Goal: Check status

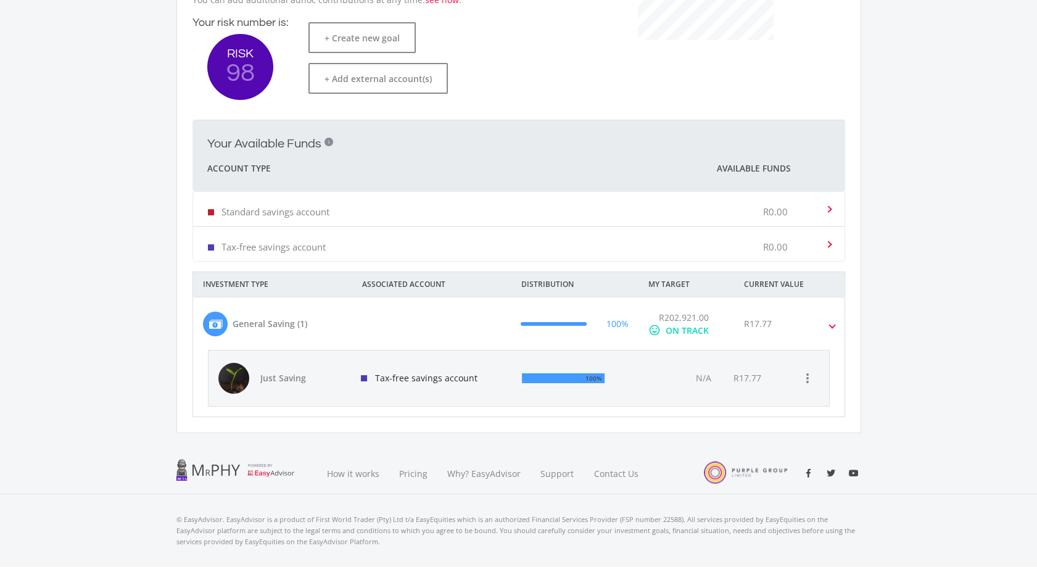
scroll to position [262, 0]
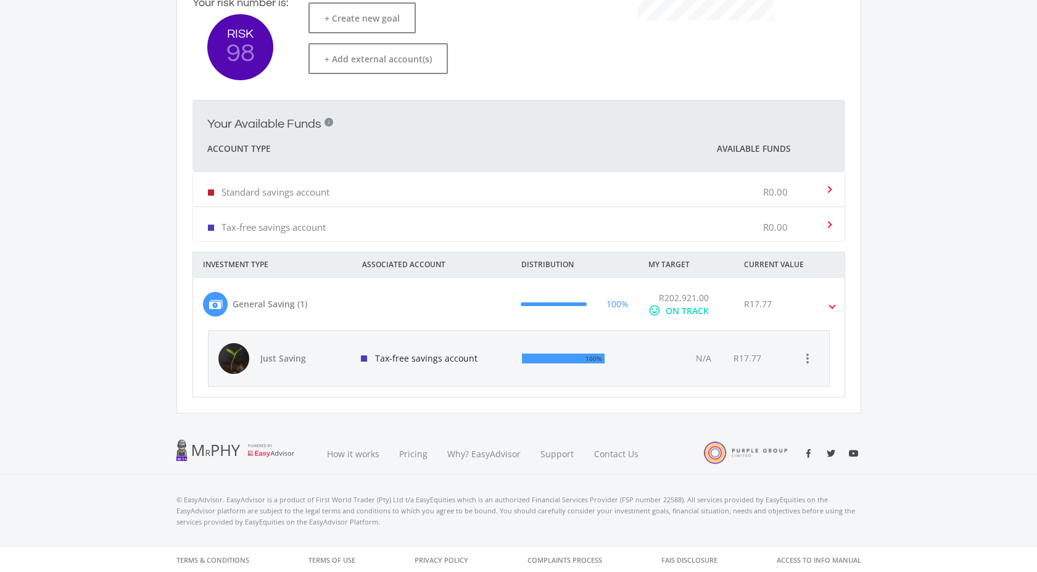
click at [707, 363] on span "N/A" at bounding box center [702, 358] width 15 height 12
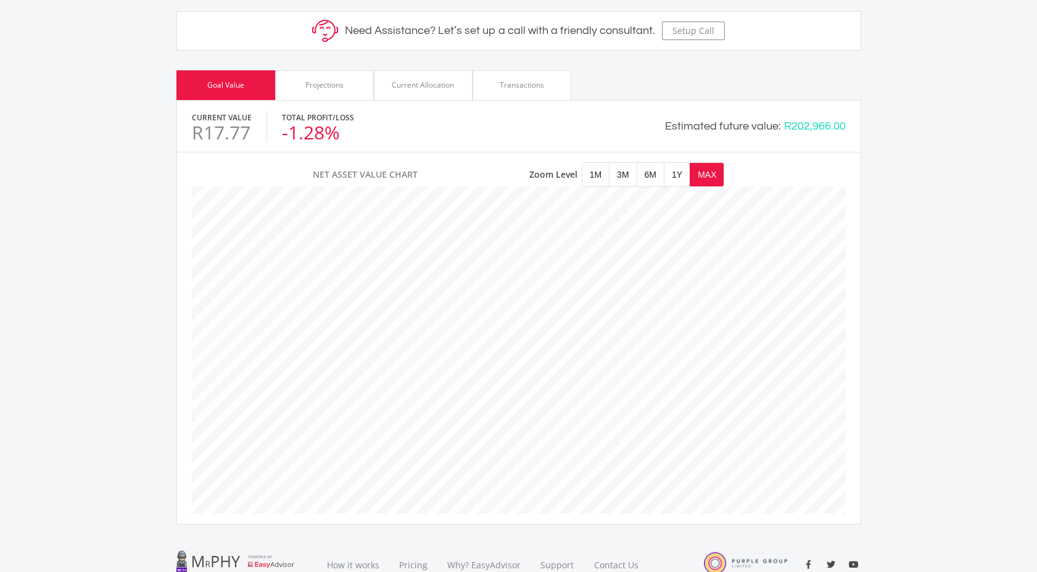
scroll to position [479, 0]
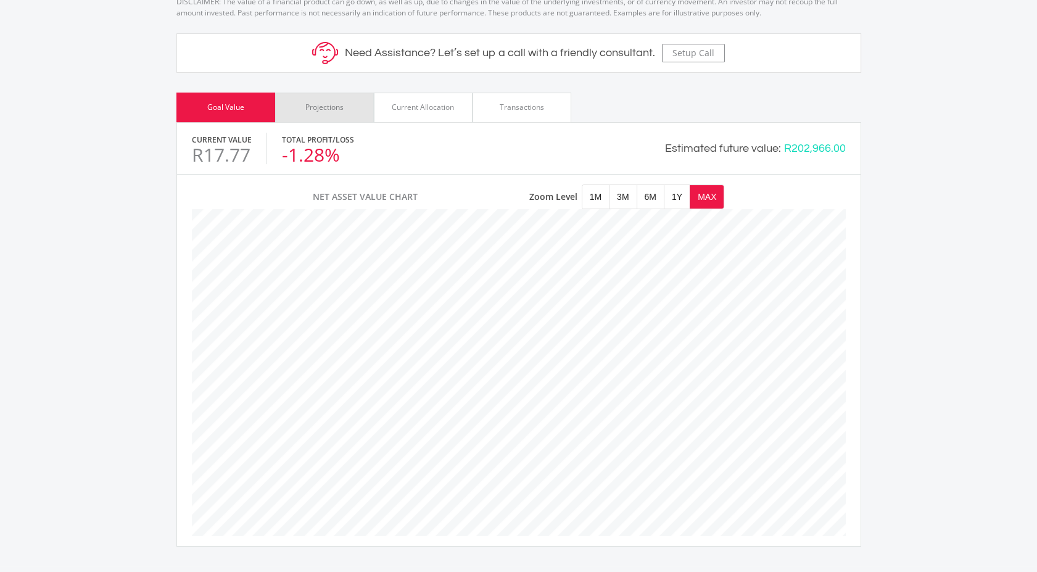
click at [313, 102] on div "Projections" at bounding box center [324, 107] width 38 height 11
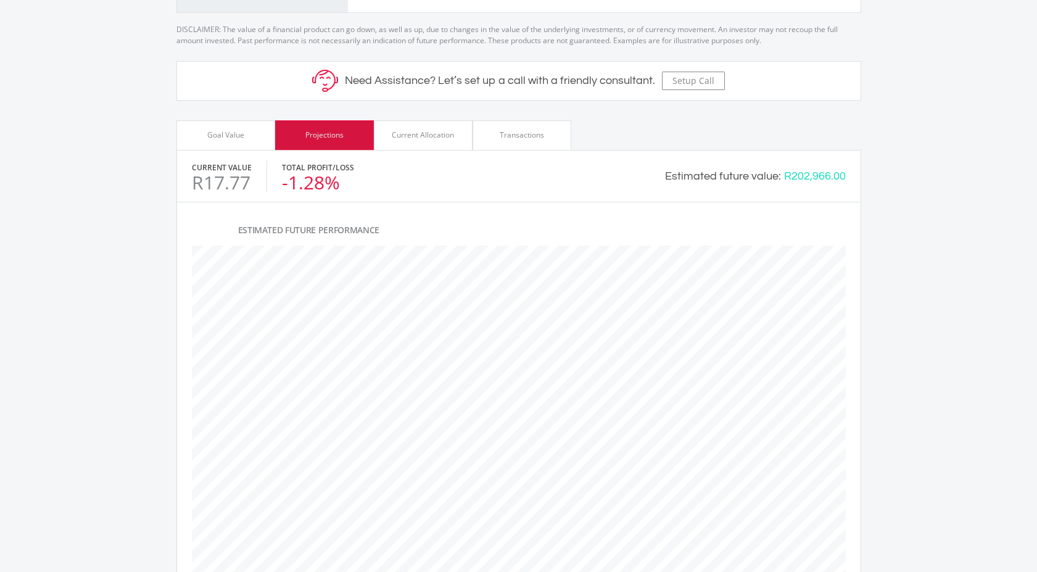
scroll to position [446, 684]
click at [396, 131] on div "Current Allocation" at bounding box center [423, 135] width 62 height 11
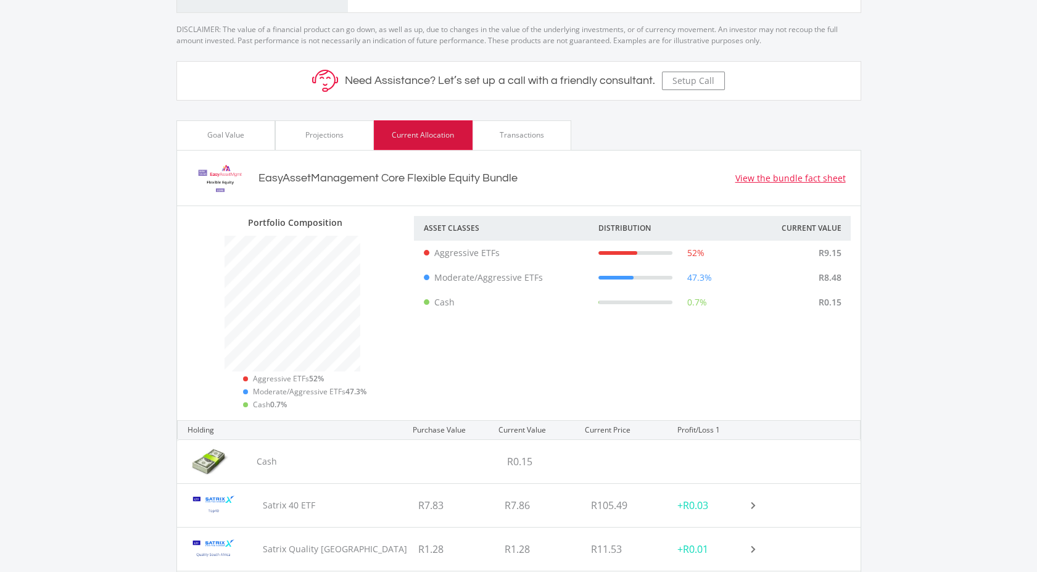
scroll to position [194, 227]
click at [338, 130] on div "Projections" at bounding box center [324, 135] width 38 height 11
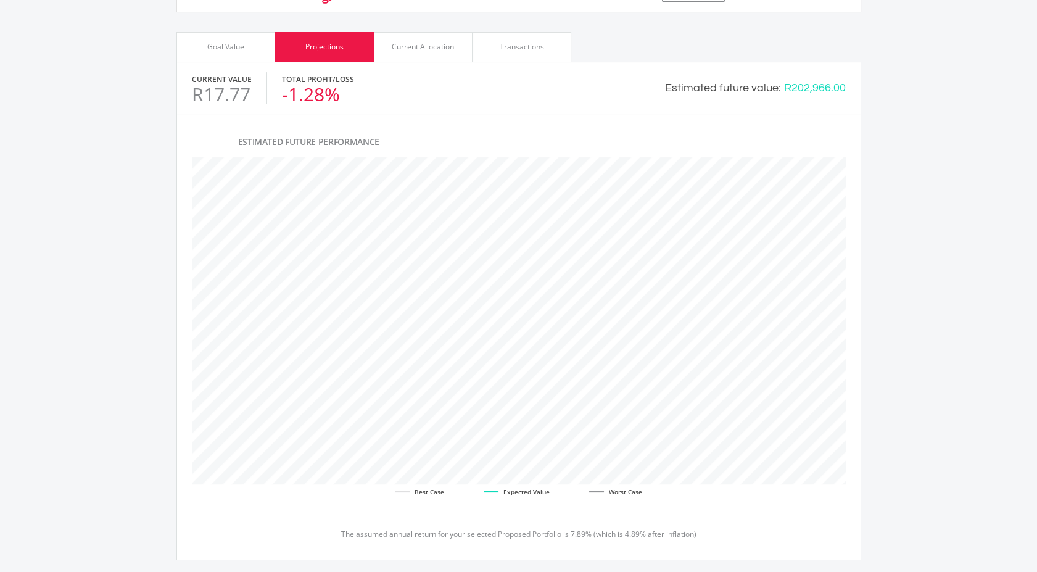
scroll to position [412, 0]
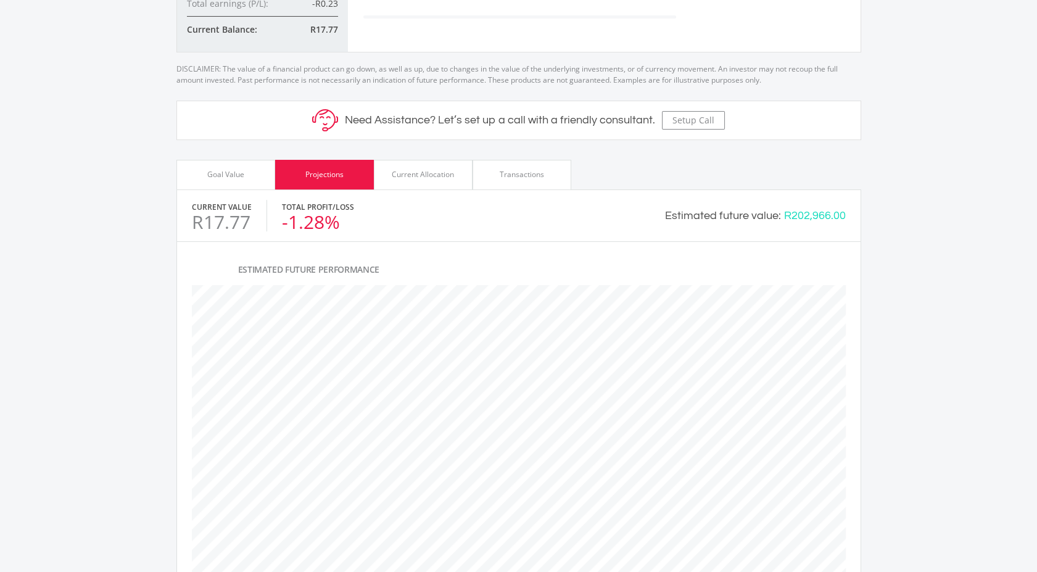
click at [254, 175] on div "Goal Value" at bounding box center [225, 175] width 99 height 30
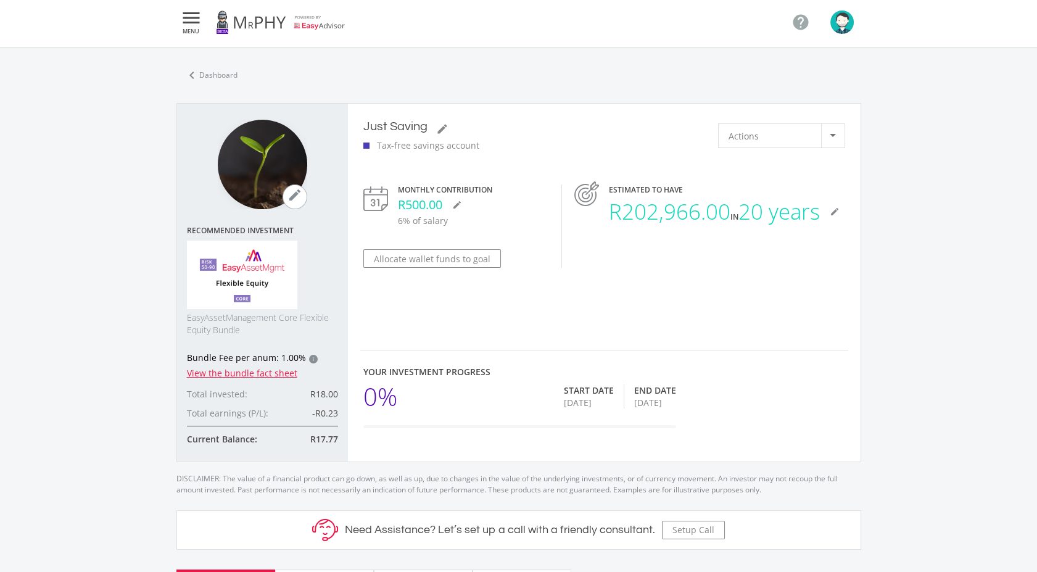
scroll to position [0, 0]
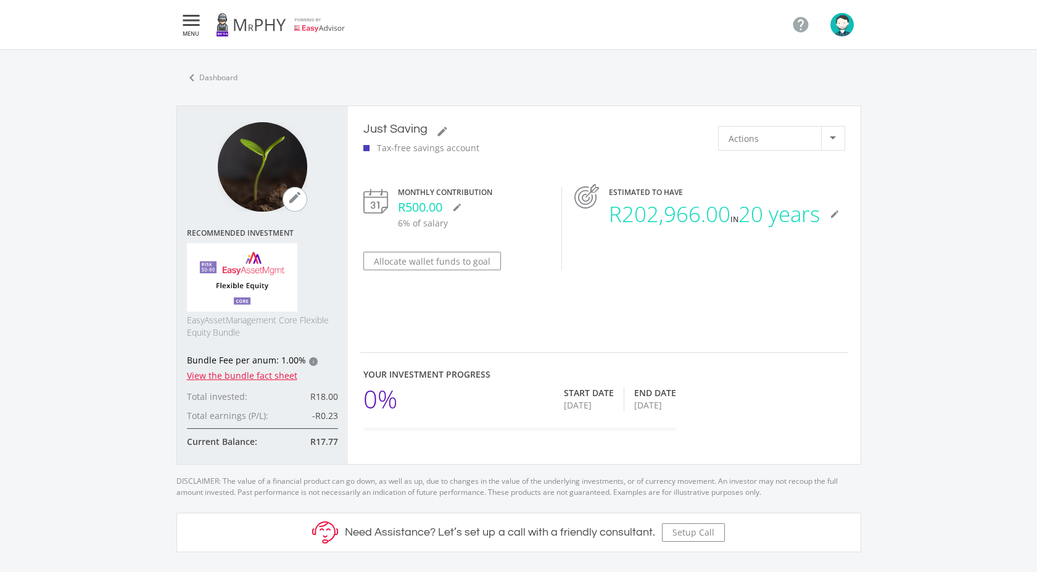
click at [380, 209] on img at bounding box center [375, 201] width 25 height 25
click at [209, 79] on link "chevron_left Dashboard" at bounding box center [210, 78] width 69 height 26
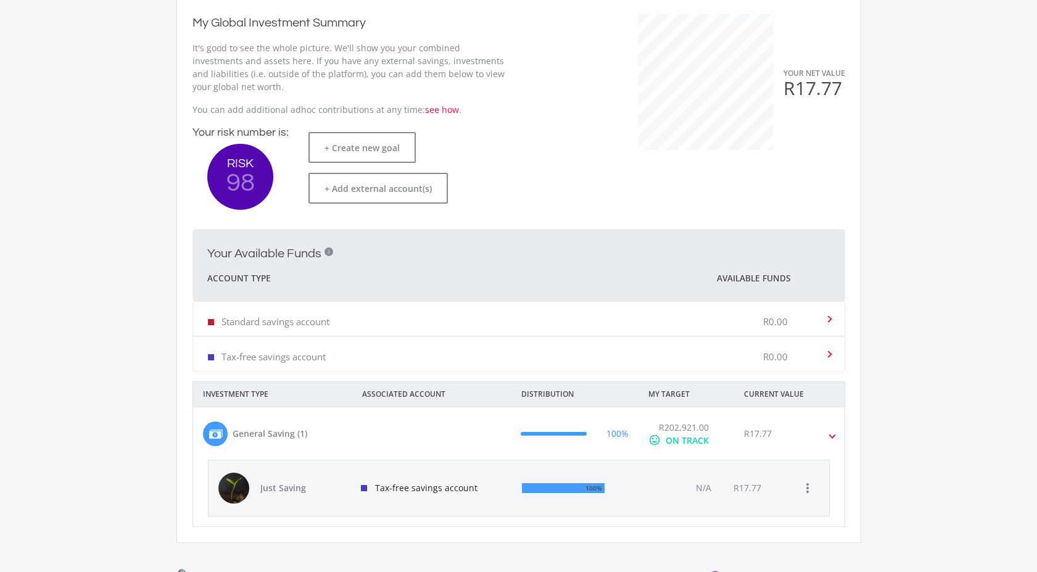
scroll to position [125, 0]
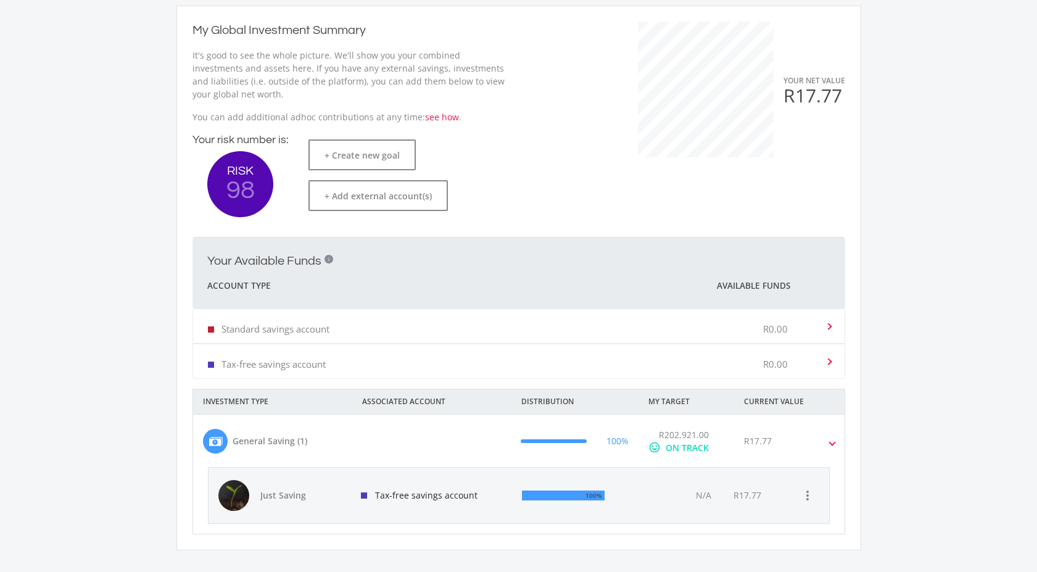
click at [697, 448] on div "ON TRACK" at bounding box center [687, 447] width 43 height 13
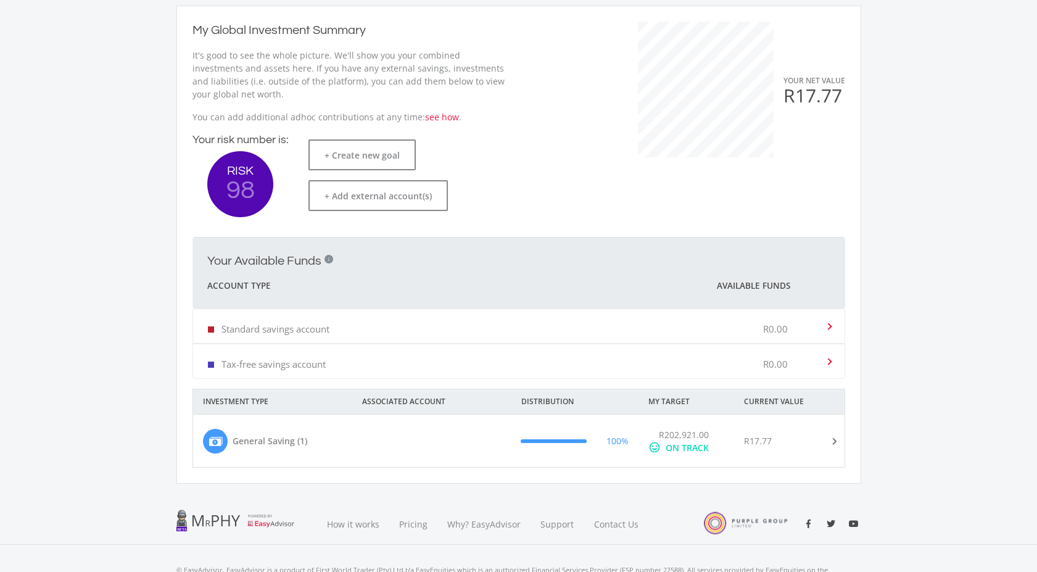
click at [695, 448] on div "ON TRACK" at bounding box center [687, 447] width 43 height 13
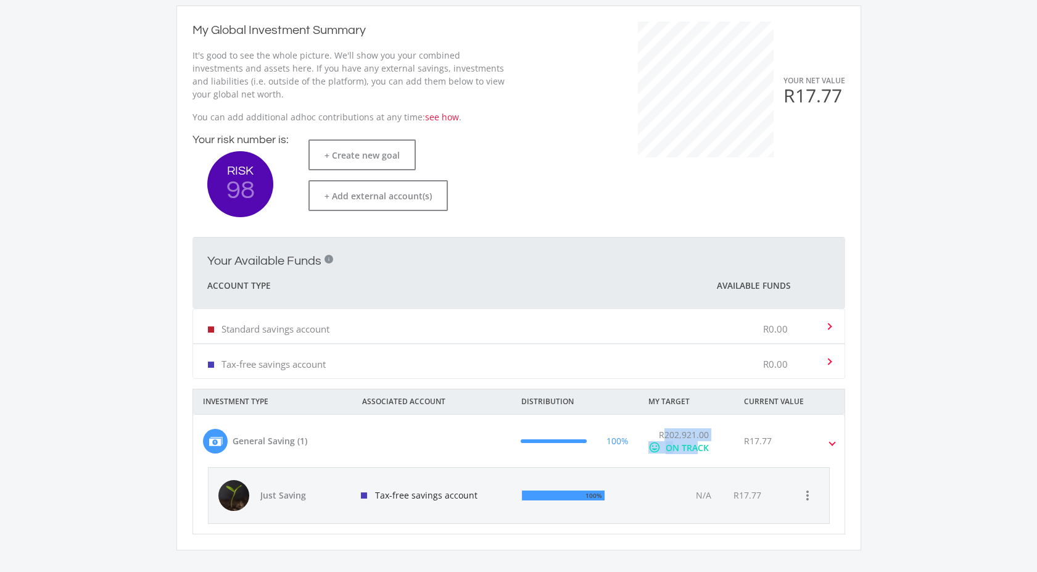
drag, startPoint x: 697, startPoint y: 447, endPoint x: 663, endPoint y: 435, distance: 36.1
click at [663, 435] on div "R202,921.00 mood ON TRACK" at bounding box center [679, 441] width 60 height 26
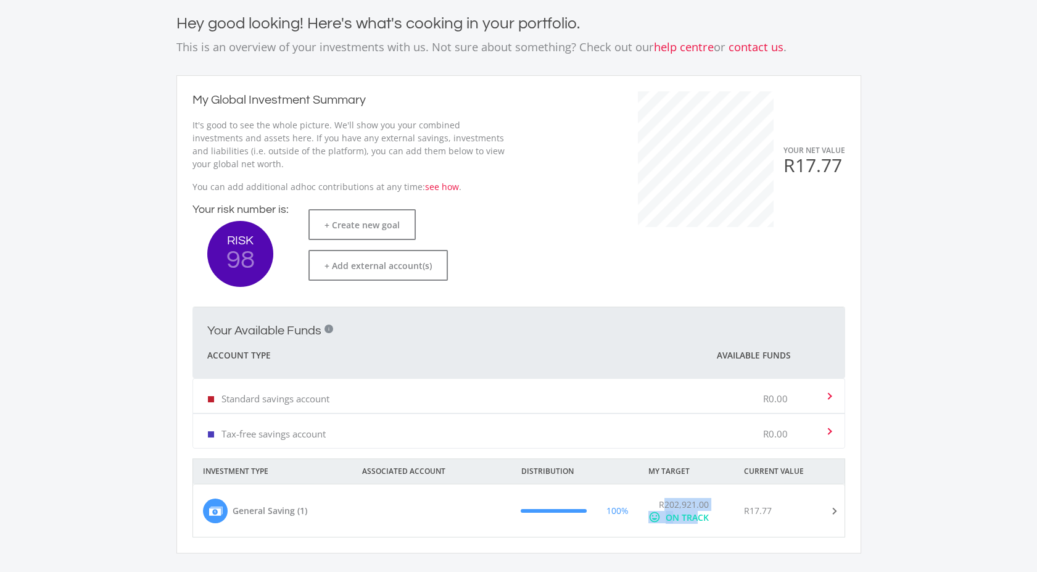
scroll to position [0, 0]
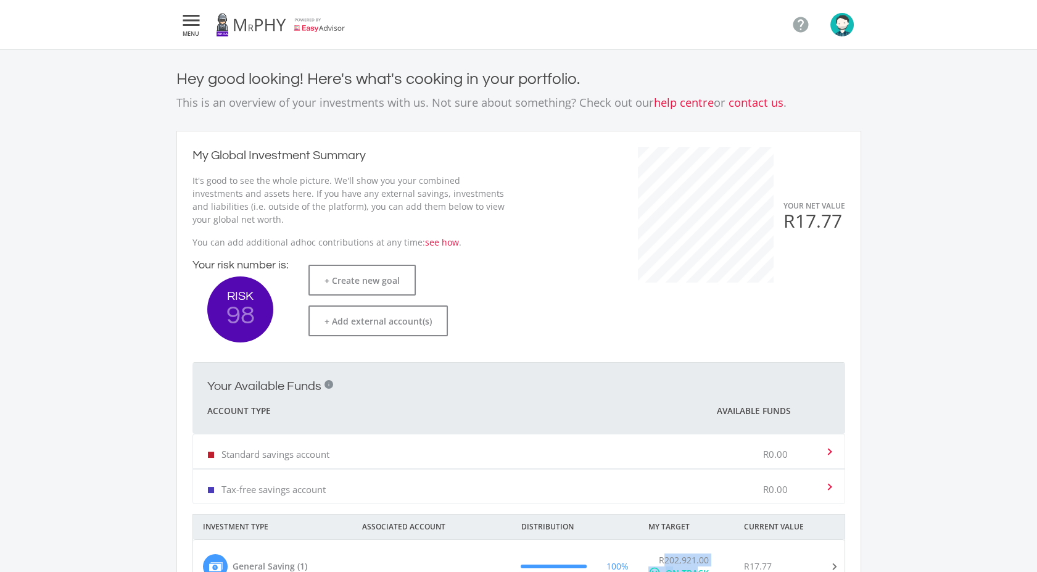
click at [254, 27] on link at bounding box center [281, 24] width 130 height 35
click at [190, 31] on span "MENU" at bounding box center [191, 34] width 22 height 6
